Goal: Information Seeking & Learning: Find specific fact

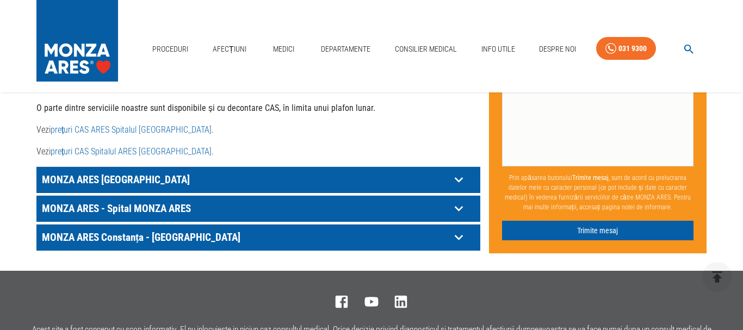
scroll to position [610, 0]
click at [459, 171] on icon at bounding box center [458, 179] width 17 height 17
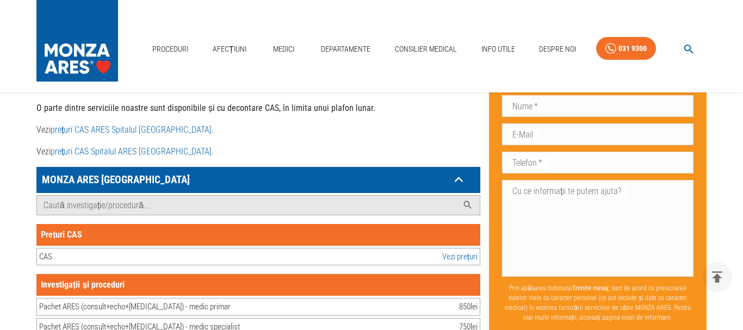
click at [459, 177] on icon at bounding box center [459, 179] width 8 height 5
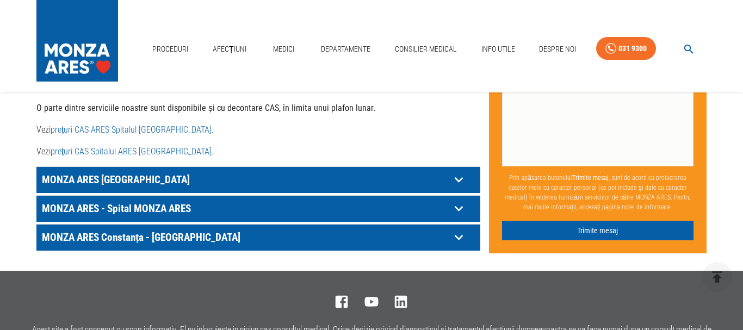
click at [458, 206] on icon at bounding box center [459, 208] width 8 height 5
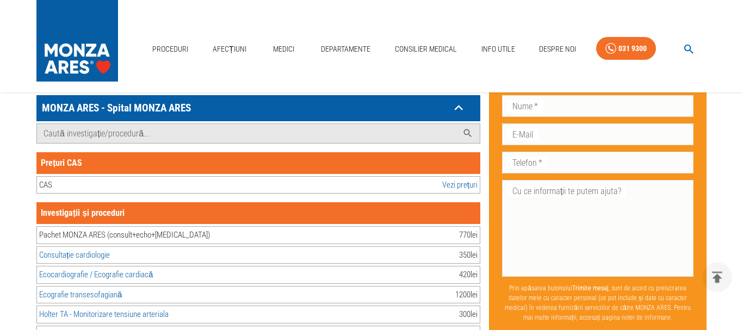
scroll to position [674, 0]
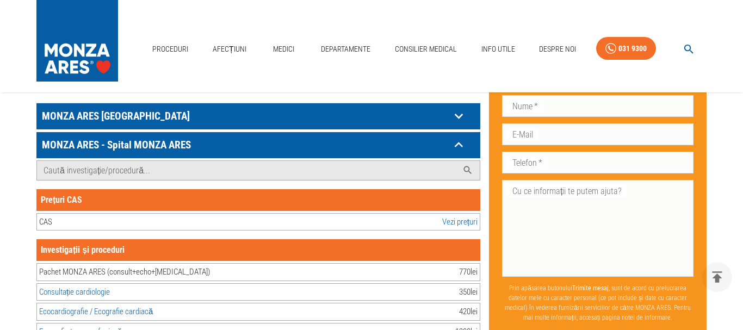
click at [458, 142] on icon at bounding box center [459, 144] width 8 height 5
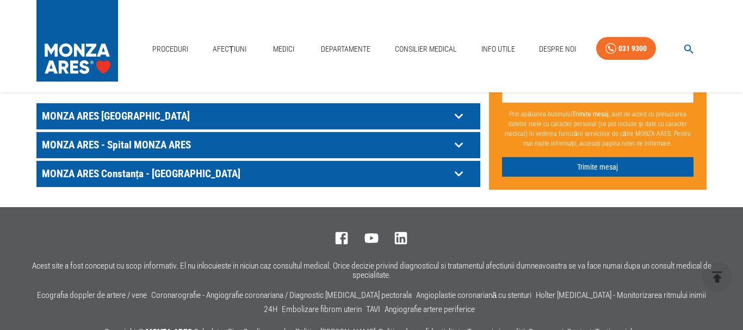
click at [456, 143] on icon at bounding box center [459, 145] width 8 height 5
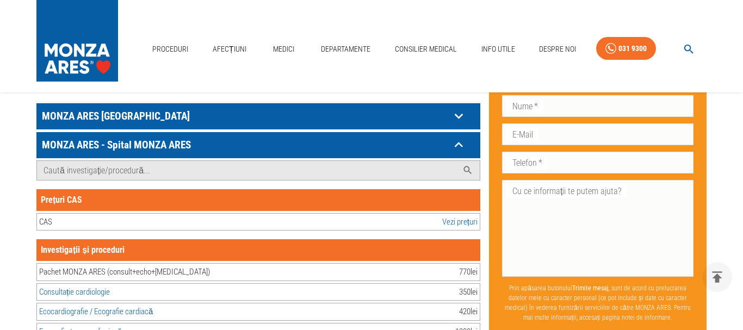
click at [456, 137] on icon at bounding box center [458, 145] width 17 height 17
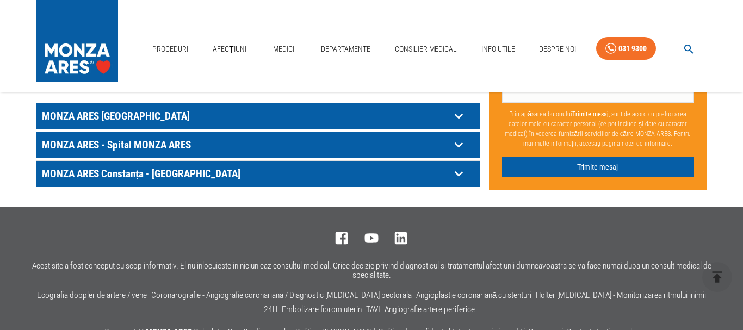
click at [460, 108] on icon at bounding box center [458, 116] width 17 height 17
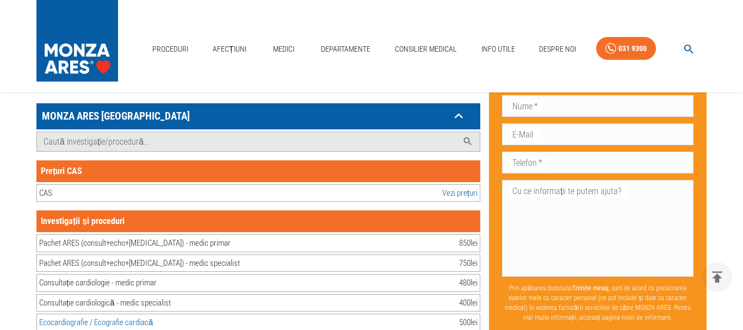
click at [463, 187] on link "Vezi prețuri" at bounding box center [459, 193] width 35 height 13
click at [310, 132] on input "Caută investigație/procedură..." at bounding box center [247, 141] width 421 height 19
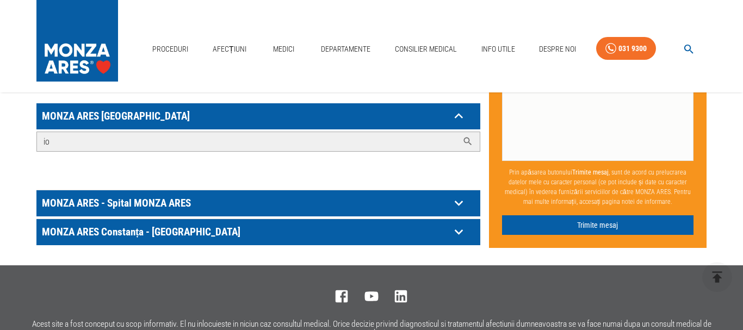
type input "i"
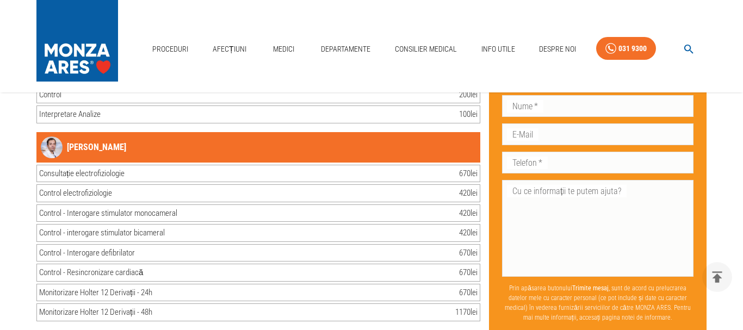
scroll to position [18553, 0]
